Goal: Communication & Community: Participate in discussion

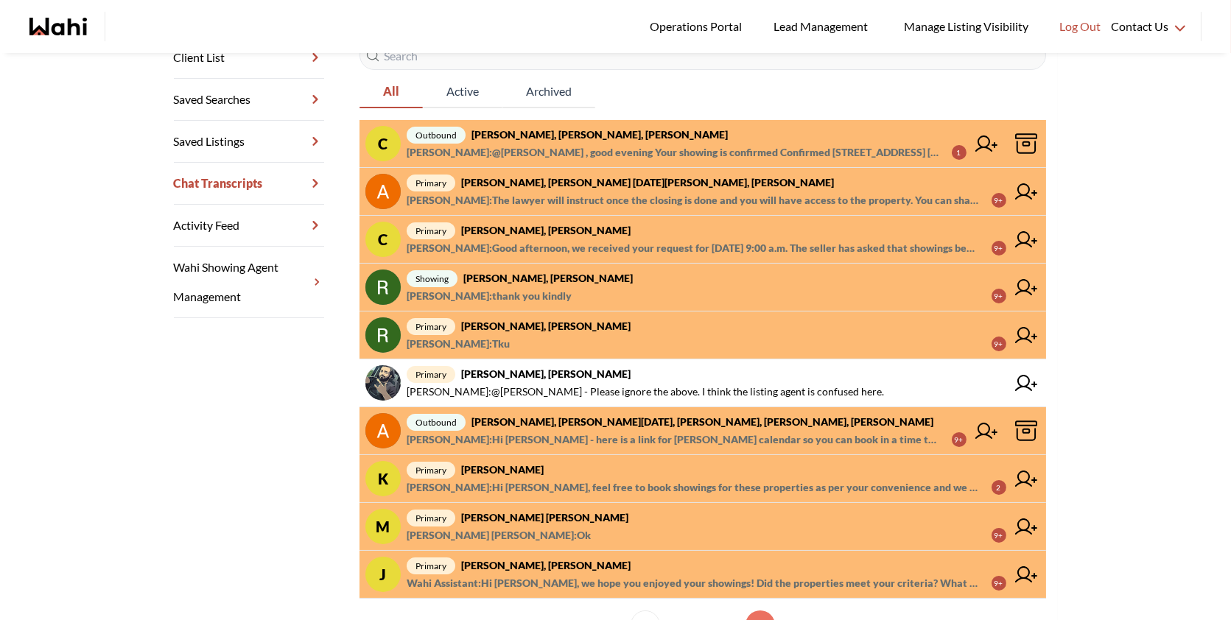
scroll to position [295, 0]
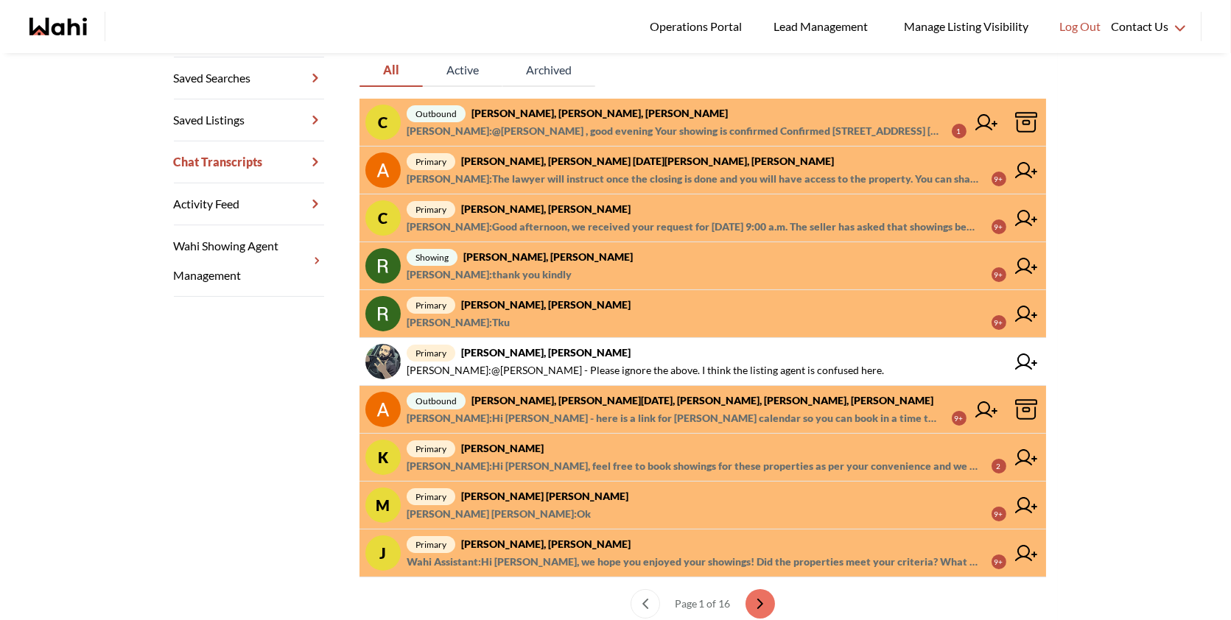
click at [668, 174] on span "[PERSON_NAME] : The lawyer will instruct once the closing is done and you will …" at bounding box center [693, 179] width 573 height 18
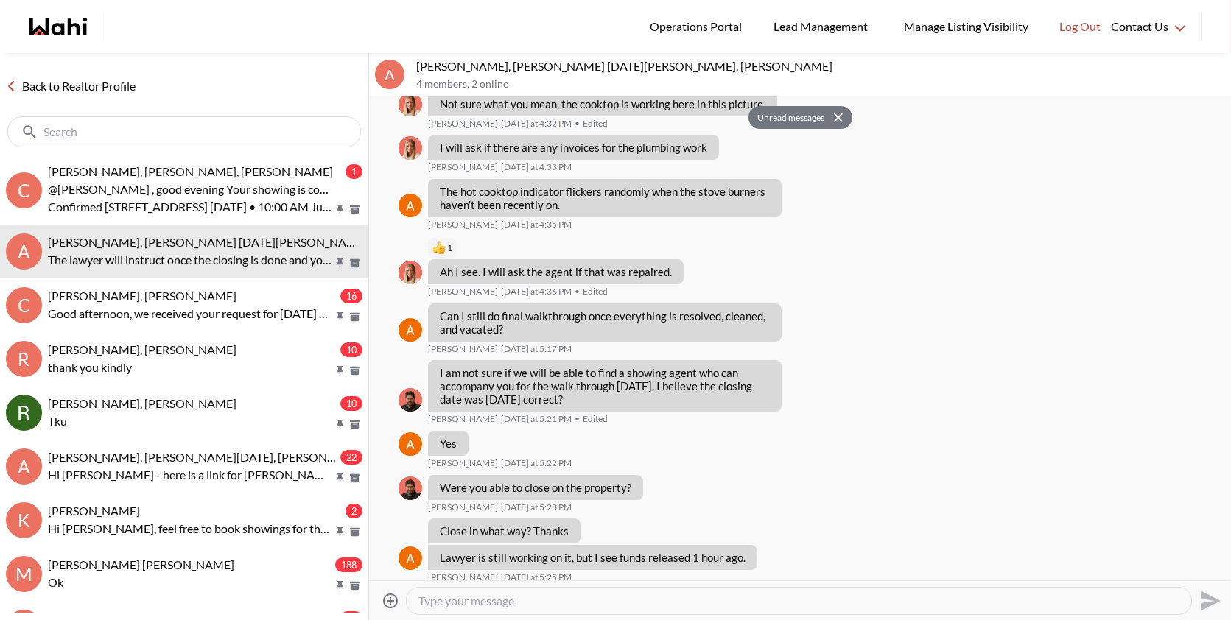
scroll to position [10072, 0]
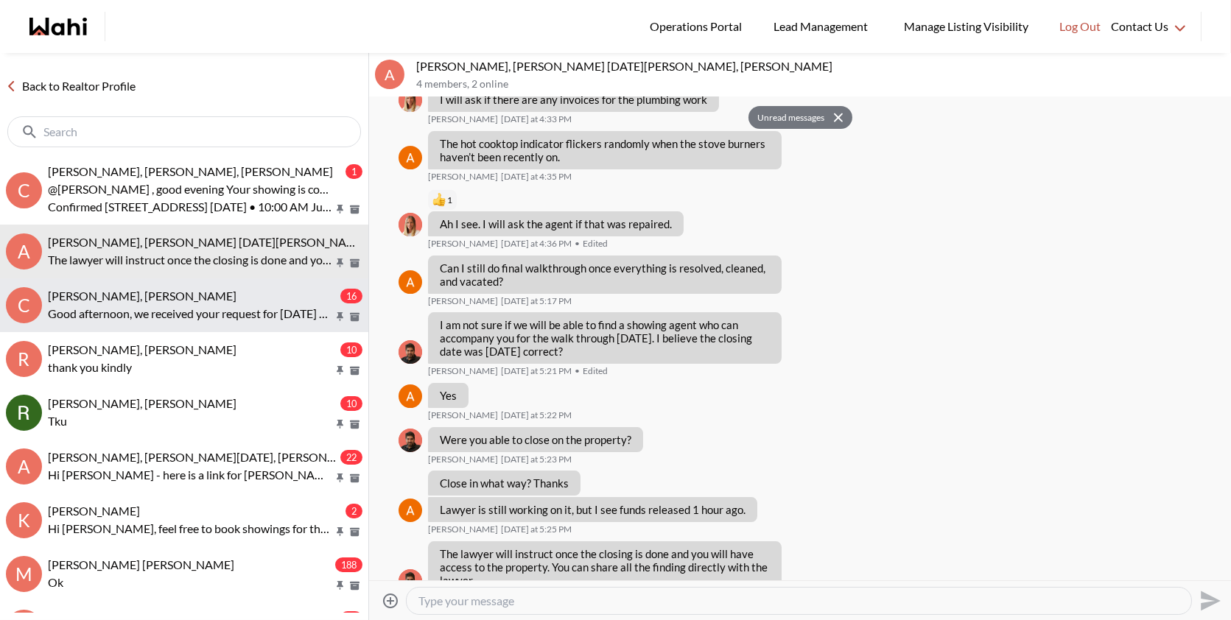
click at [214, 289] on div "[PERSON_NAME], [PERSON_NAME]" at bounding box center [193, 296] width 290 height 15
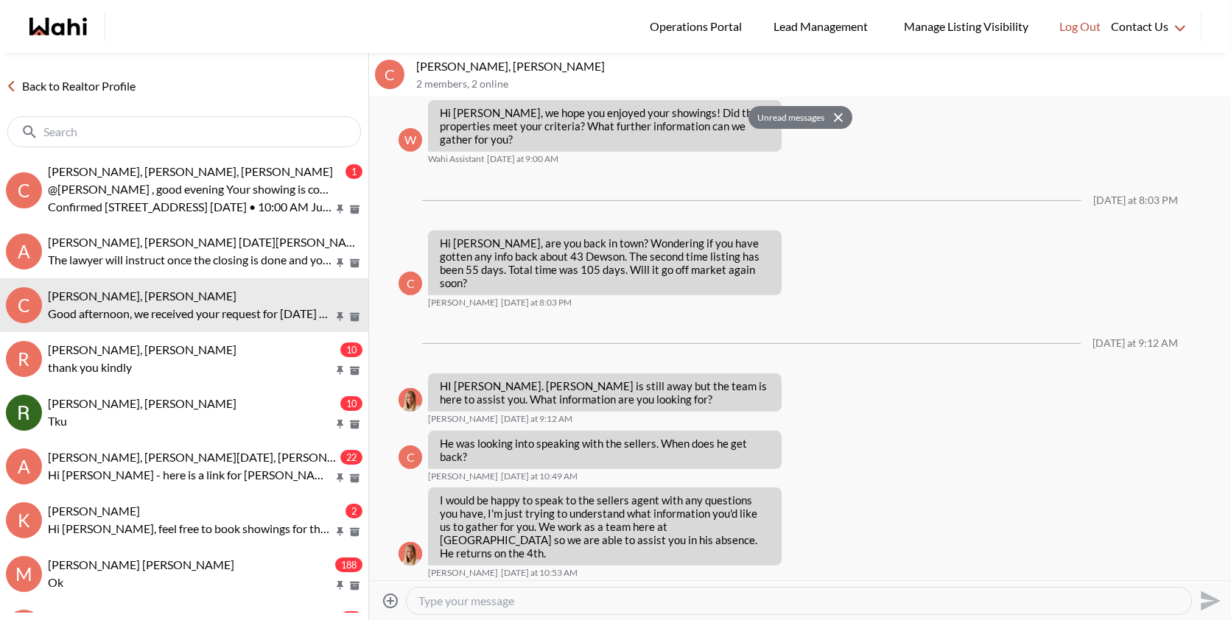
scroll to position [1271, 0]
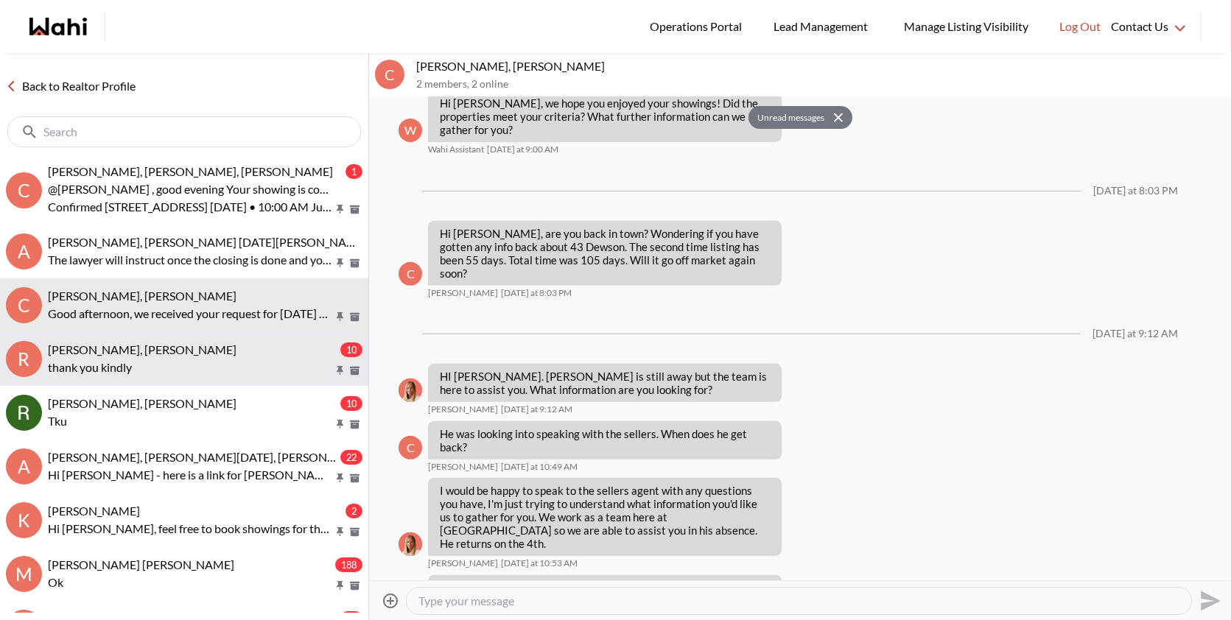
click at [175, 351] on span "[PERSON_NAME], [PERSON_NAME]" at bounding box center [142, 350] width 189 height 14
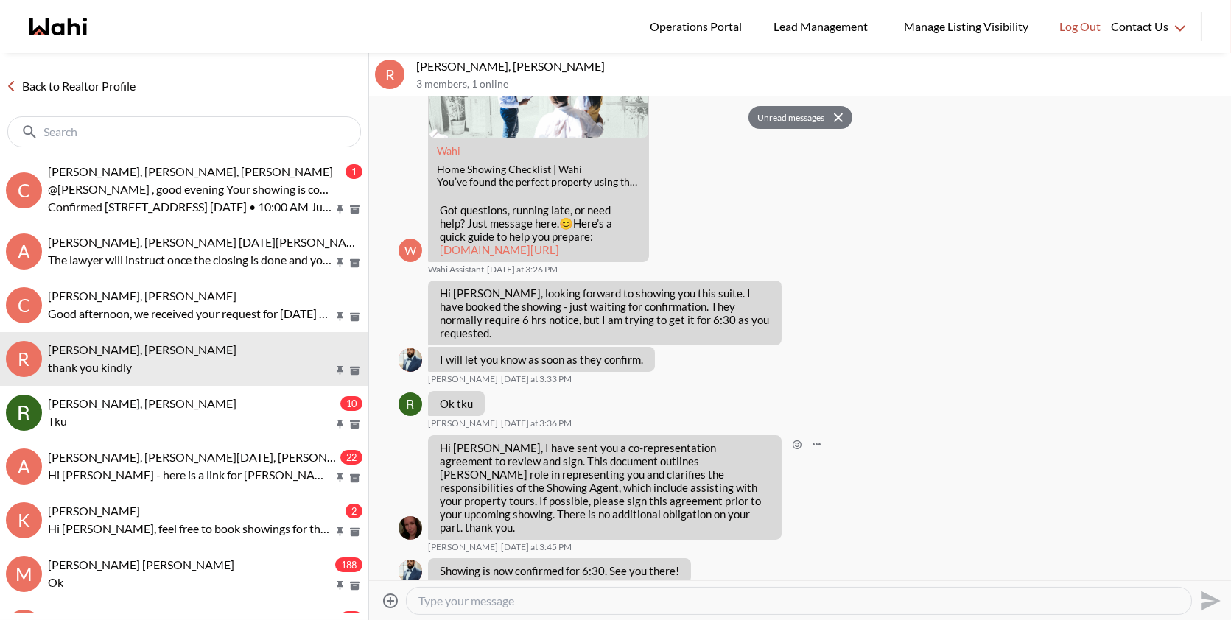
scroll to position [575, 0]
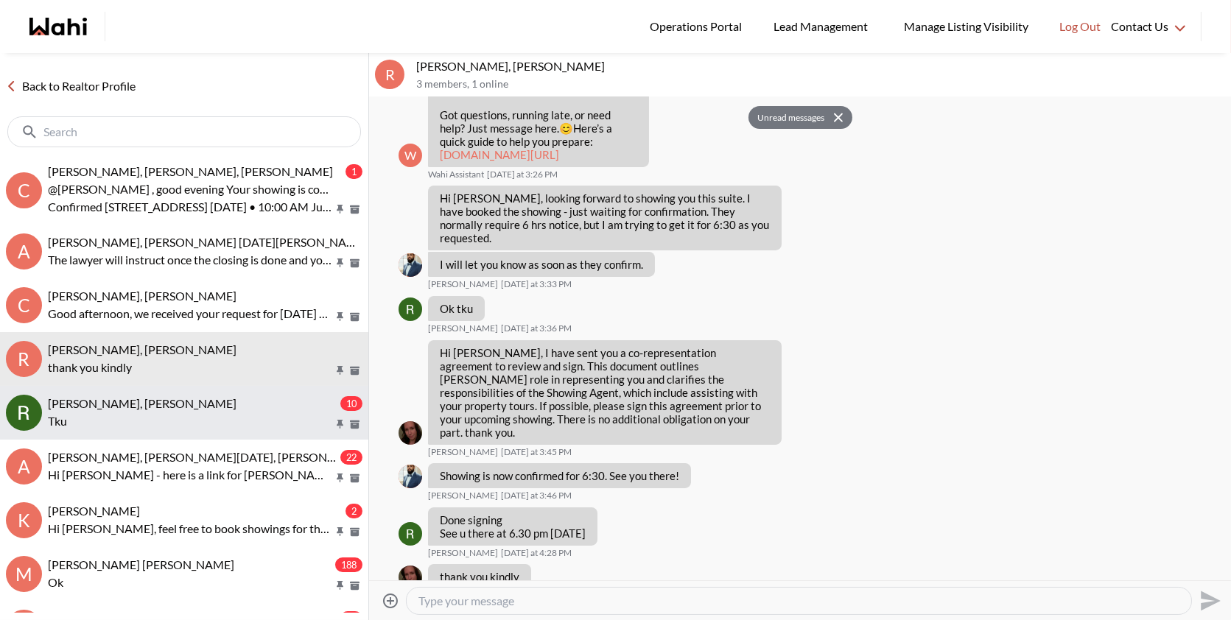
click at [143, 406] on span "[PERSON_NAME], [PERSON_NAME]" at bounding box center [142, 403] width 189 height 14
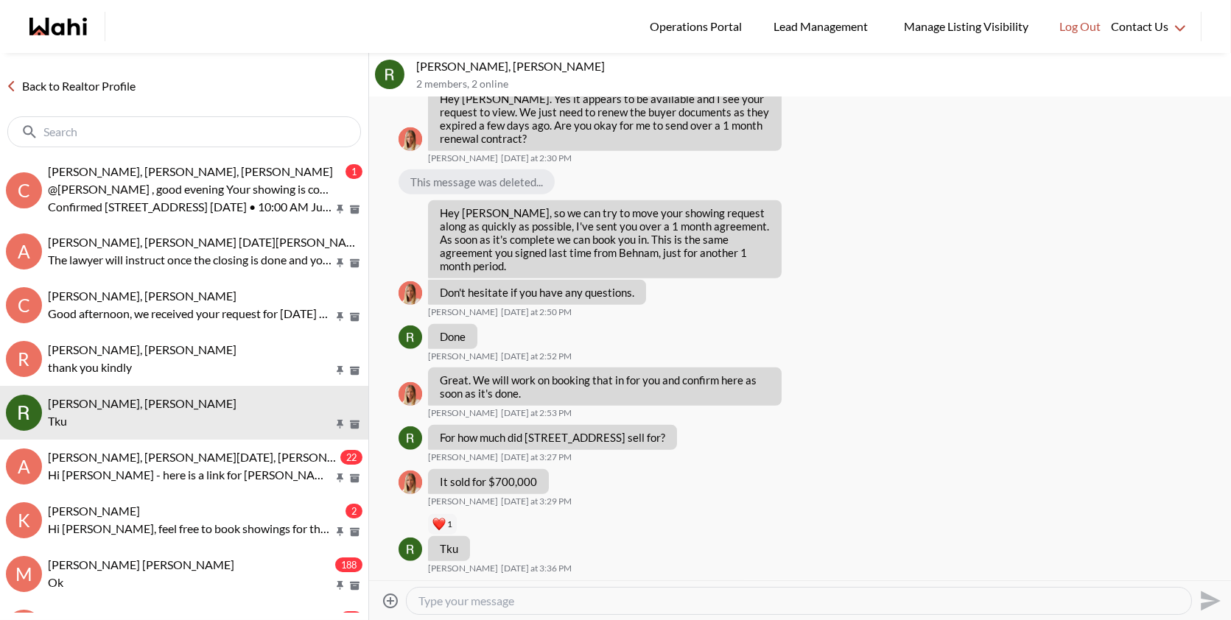
scroll to position [2558, 0]
